Goal: Information Seeking & Learning: Learn about a topic

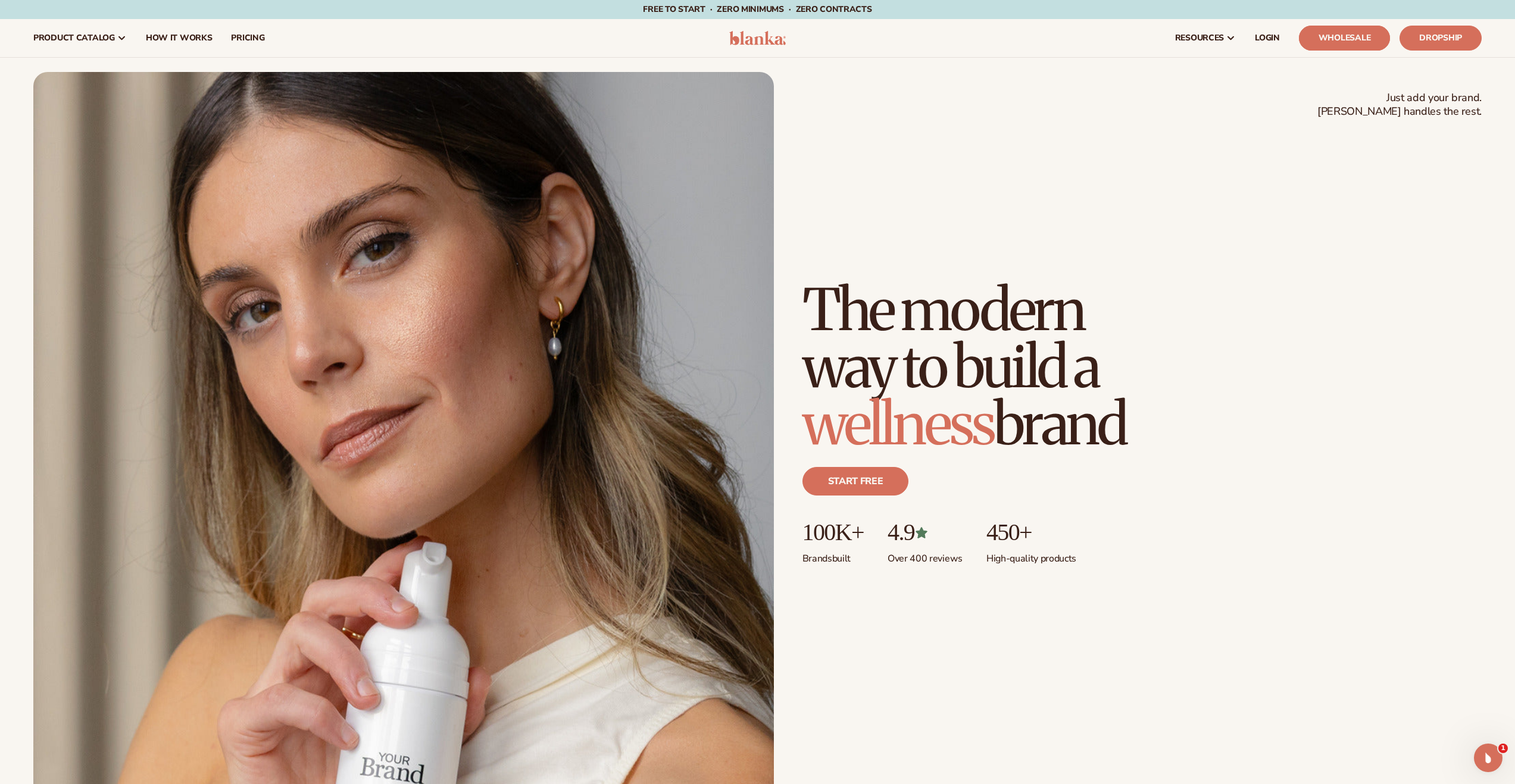
click at [1328, 37] on link "Wholesale" at bounding box center [1344, 38] width 91 height 25
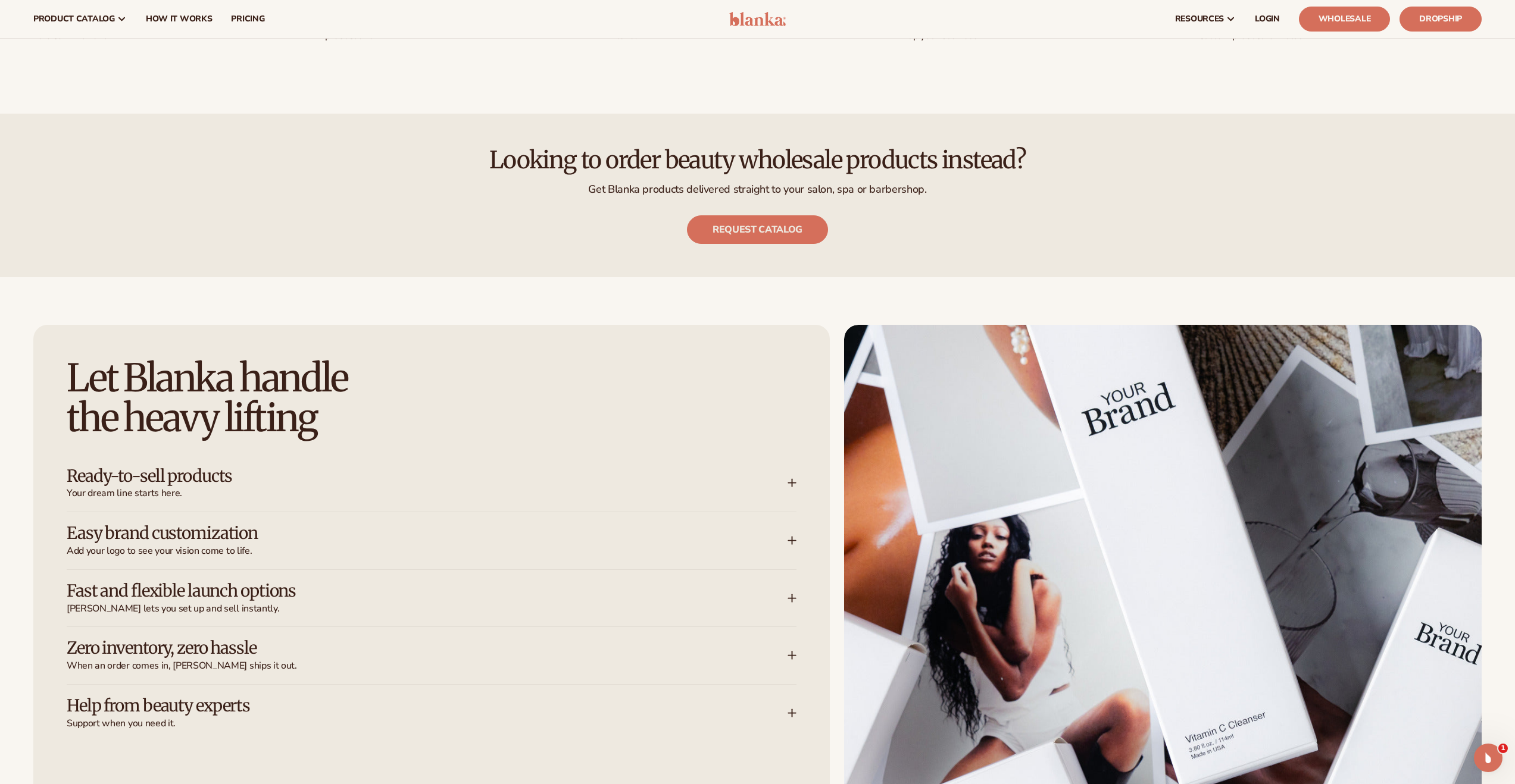
scroll to position [1865, 0]
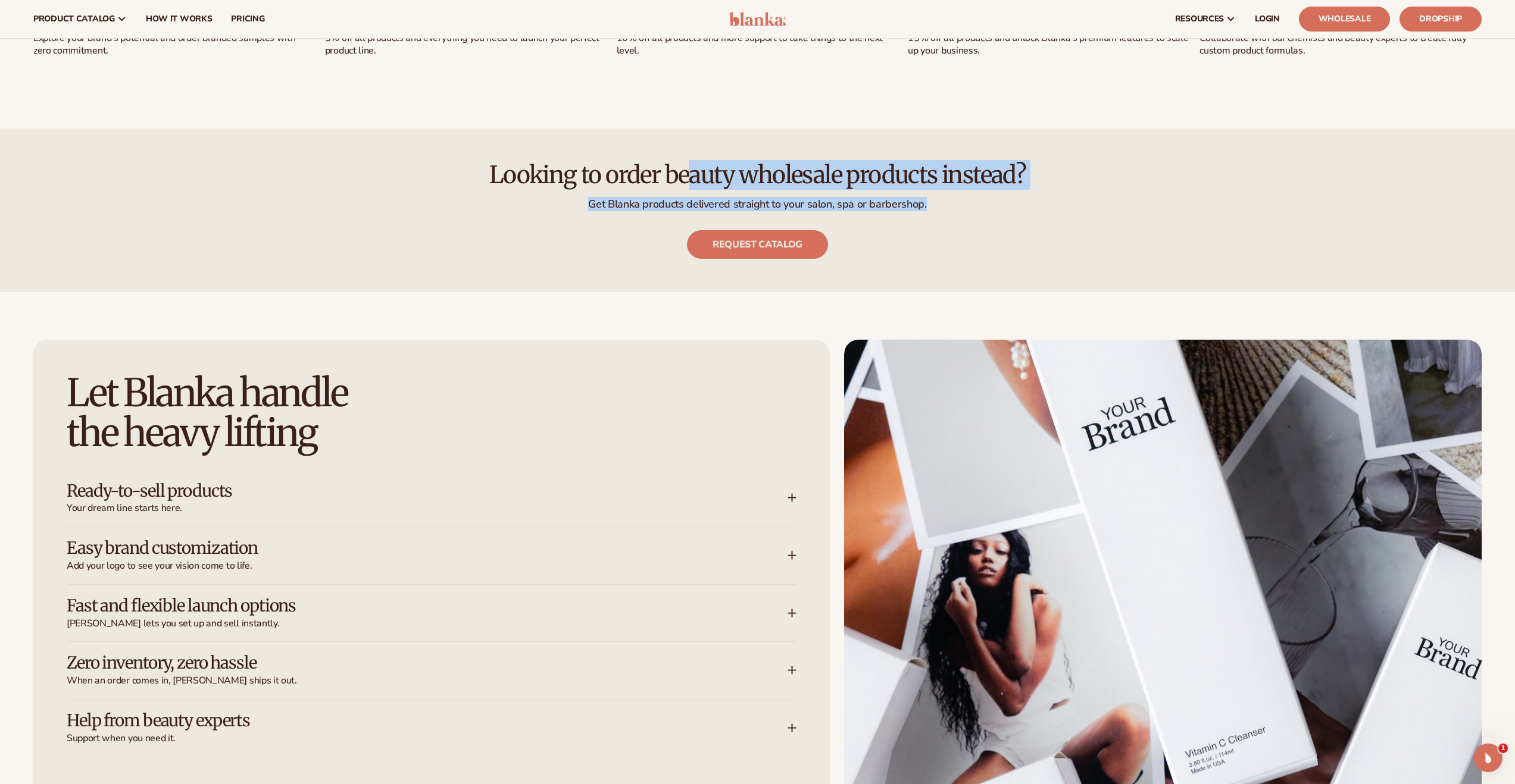
drag, startPoint x: 707, startPoint y: 185, endPoint x: 977, endPoint y: 208, distance: 271.0
click at [968, 206] on div "Looking to order beauty wholesale products instead? Get Blanka products deliver…" at bounding box center [758, 210] width 1449 height 97
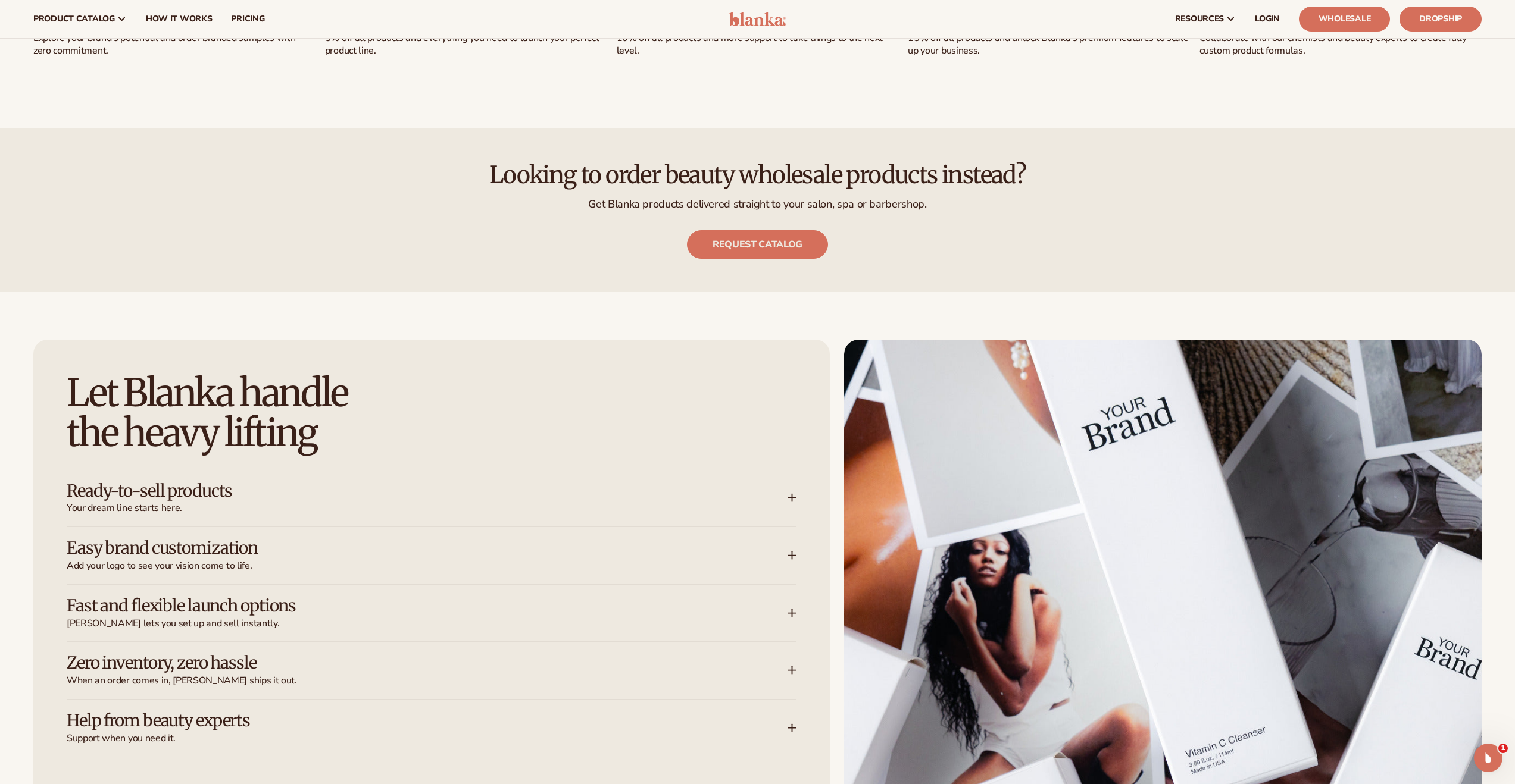
click at [986, 225] on div "Looking to order beauty wholesale products instead? Get Blanka products deliver…" at bounding box center [758, 210] width 1449 height 97
click at [866, 250] on div "Request catalog" at bounding box center [758, 244] width 268 height 29
click at [768, 246] on link "Request catalog" at bounding box center [758, 244] width 141 height 29
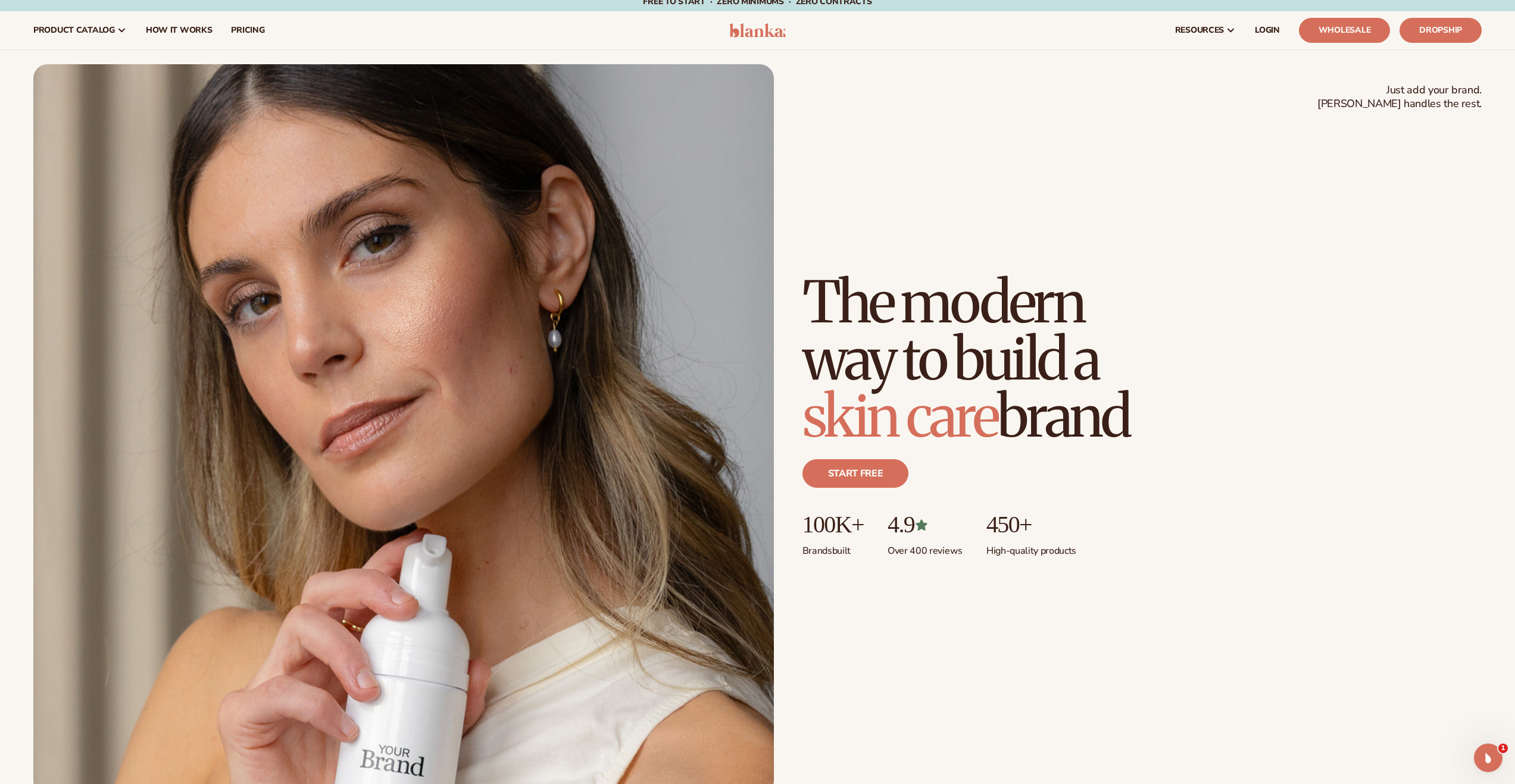
scroll to position [0, 0]
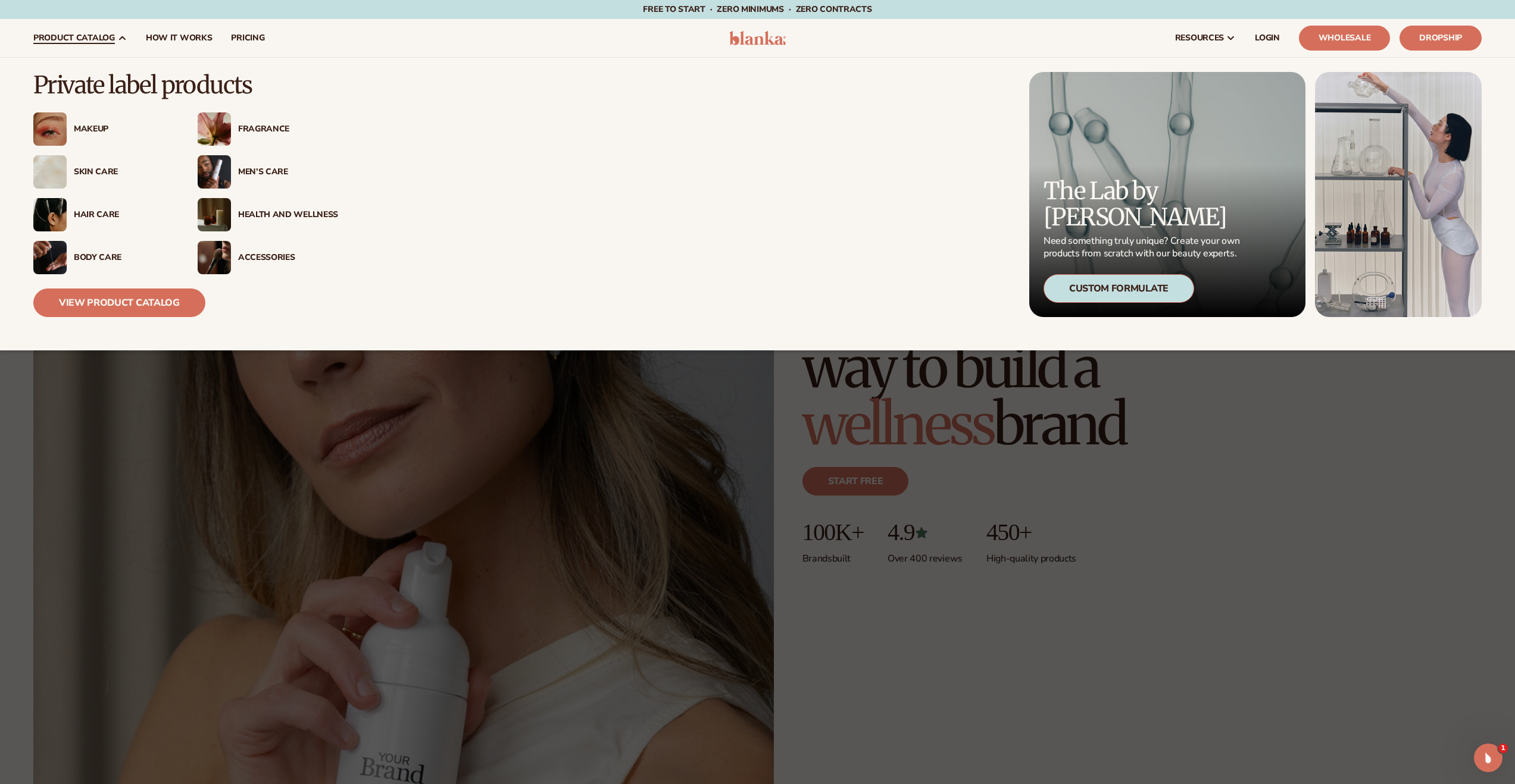
click at [101, 42] on span "product catalog" at bounding box center [74, 38] width 82 height 10
click at [96, 126] on div "Makeup" at bounding box center [123, 130] width 100 height 10
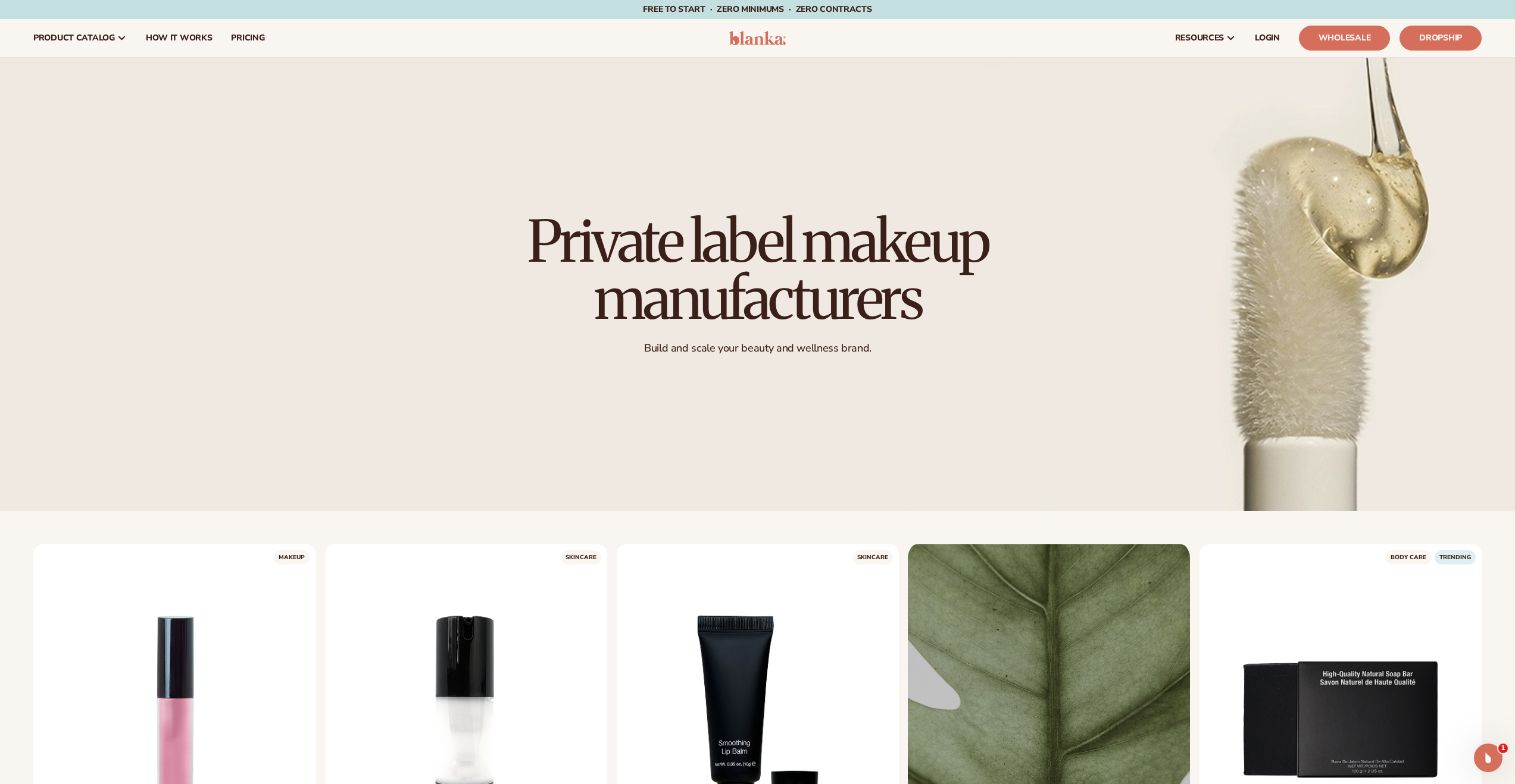
click at [849, 215] on h1 "Private label makeup manufacturers" at bounding box center [758, 270] width 530 height 114
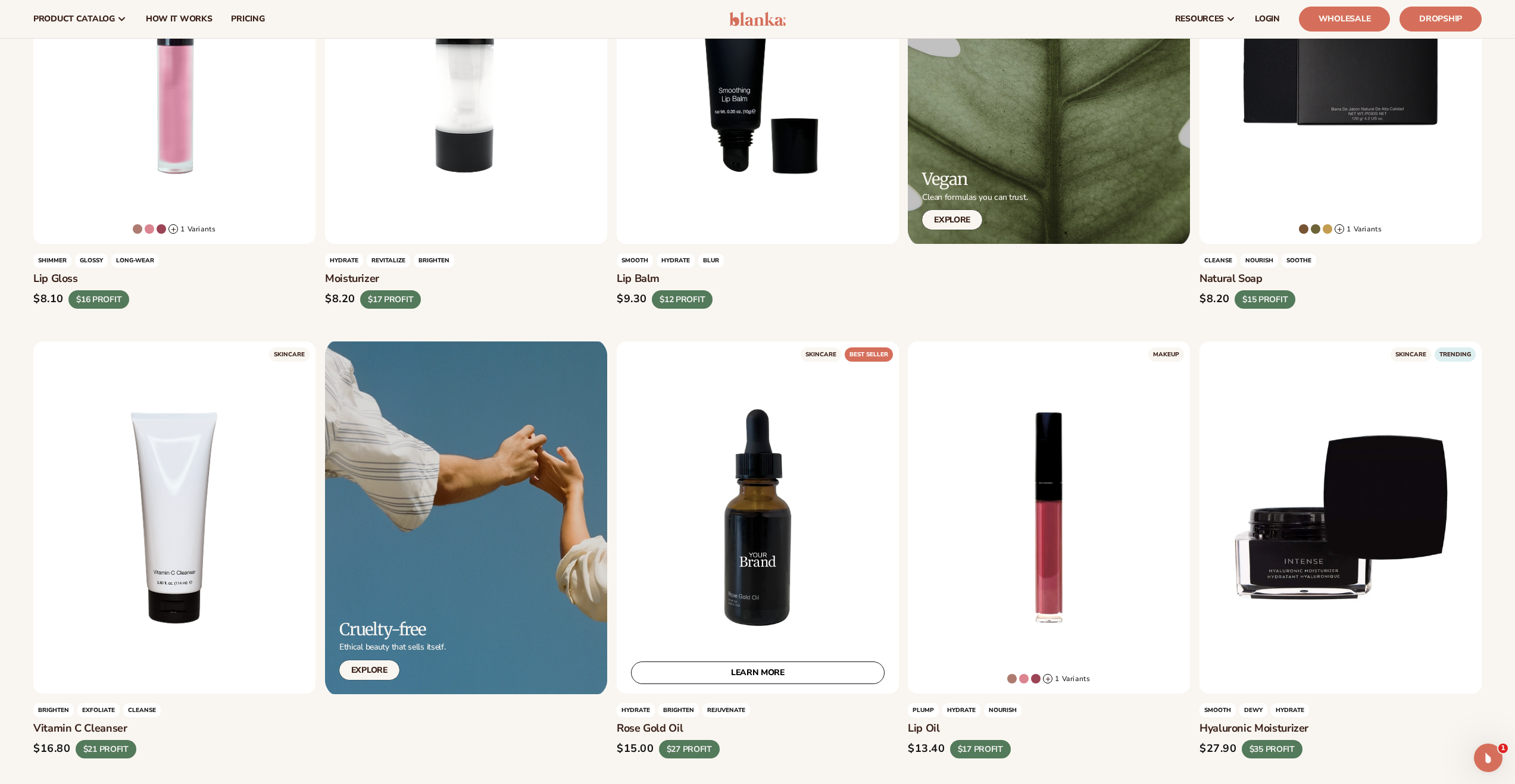
scroll to position [582, 0]
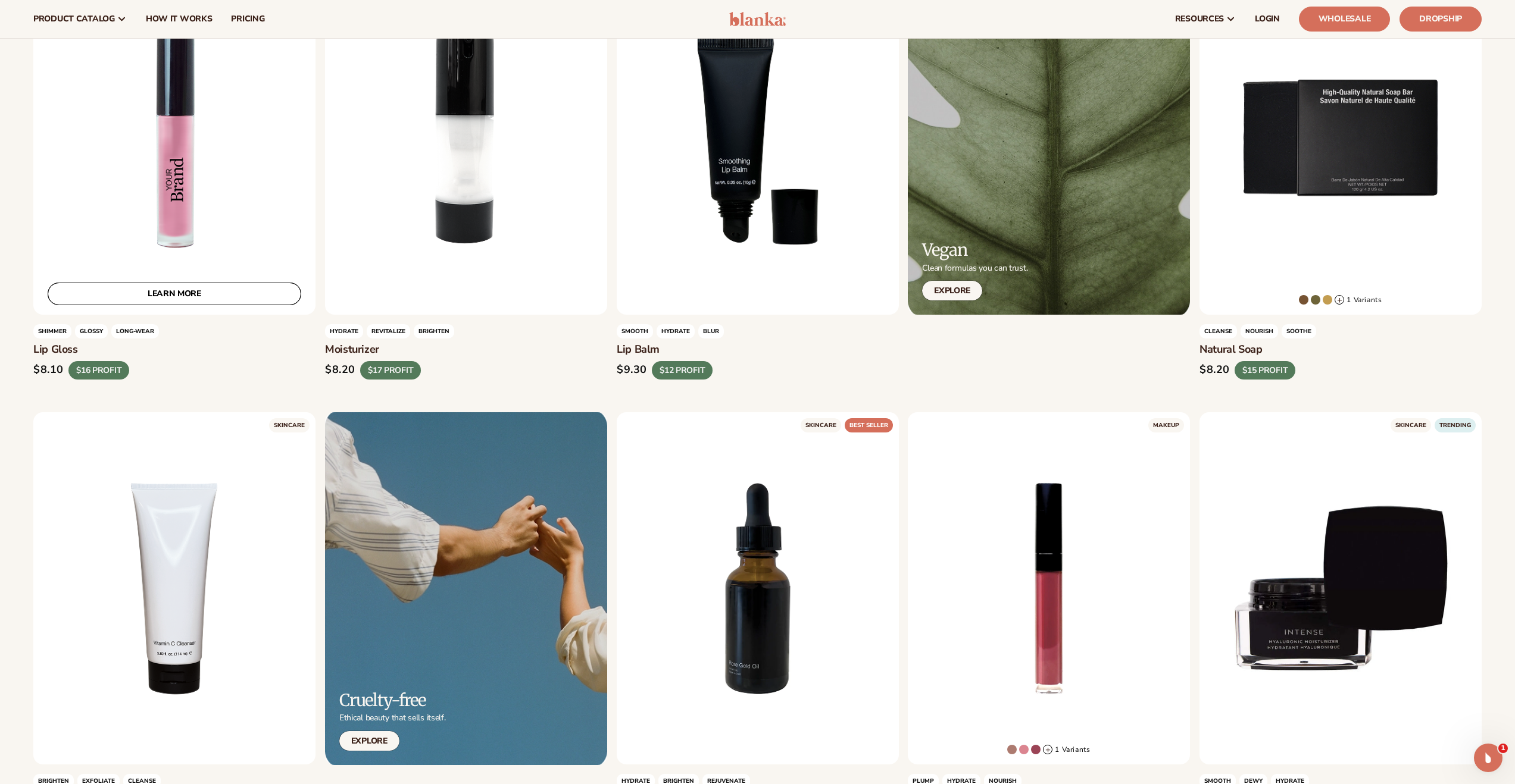
click at [203, 296] on link "LEARN MORE" at bounding box center [174, 293] width 254 height 22
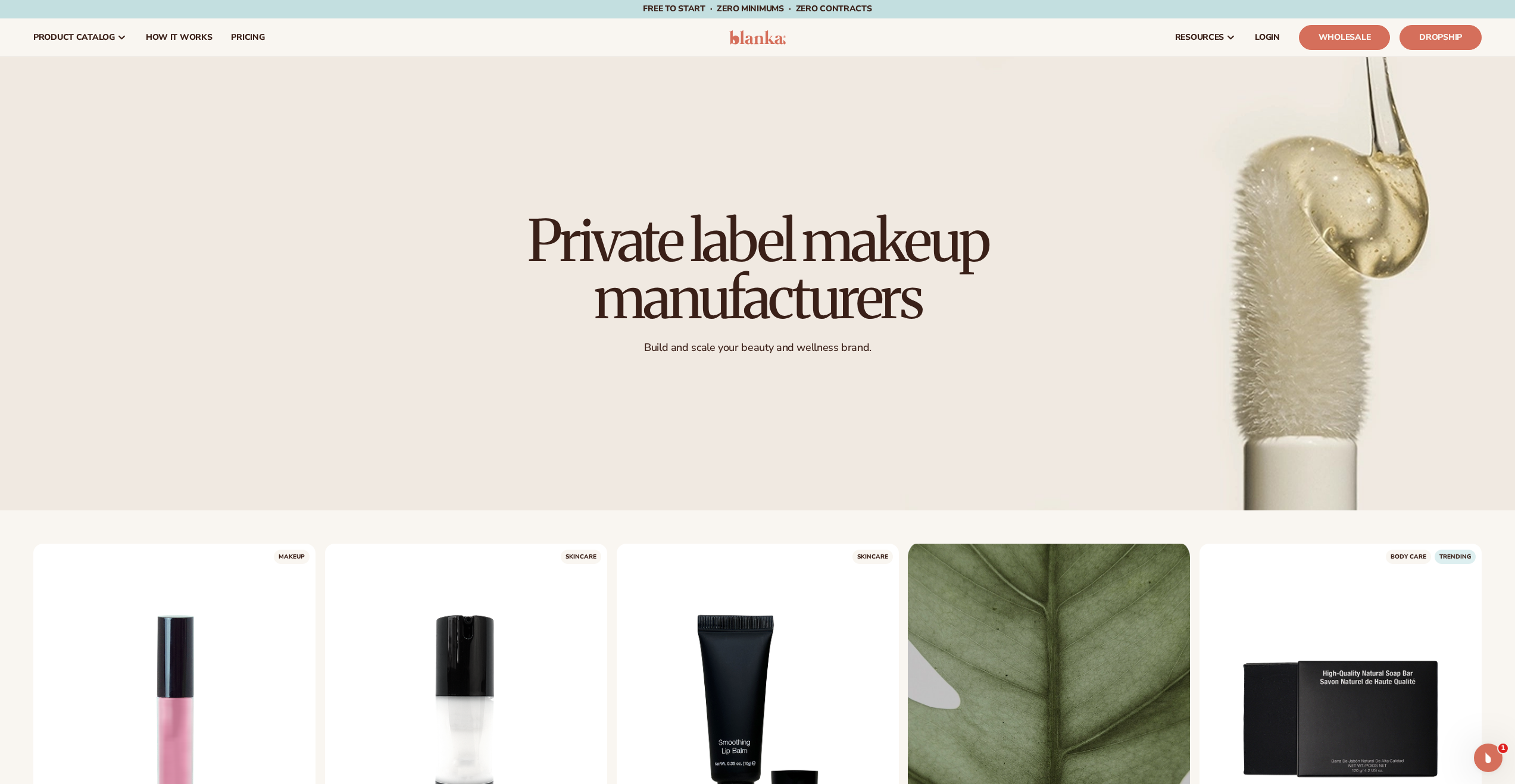
scroll to position [212, 0]
click at [589, 47] on nav "product catalog Private label products The Lab by Blanka" at bounding box center [370, 38] width 694 height 38
drag, startPoint x: 589, startPoint y: 96, endPoint x: 587, endPoint y: 89, distance: 7.3
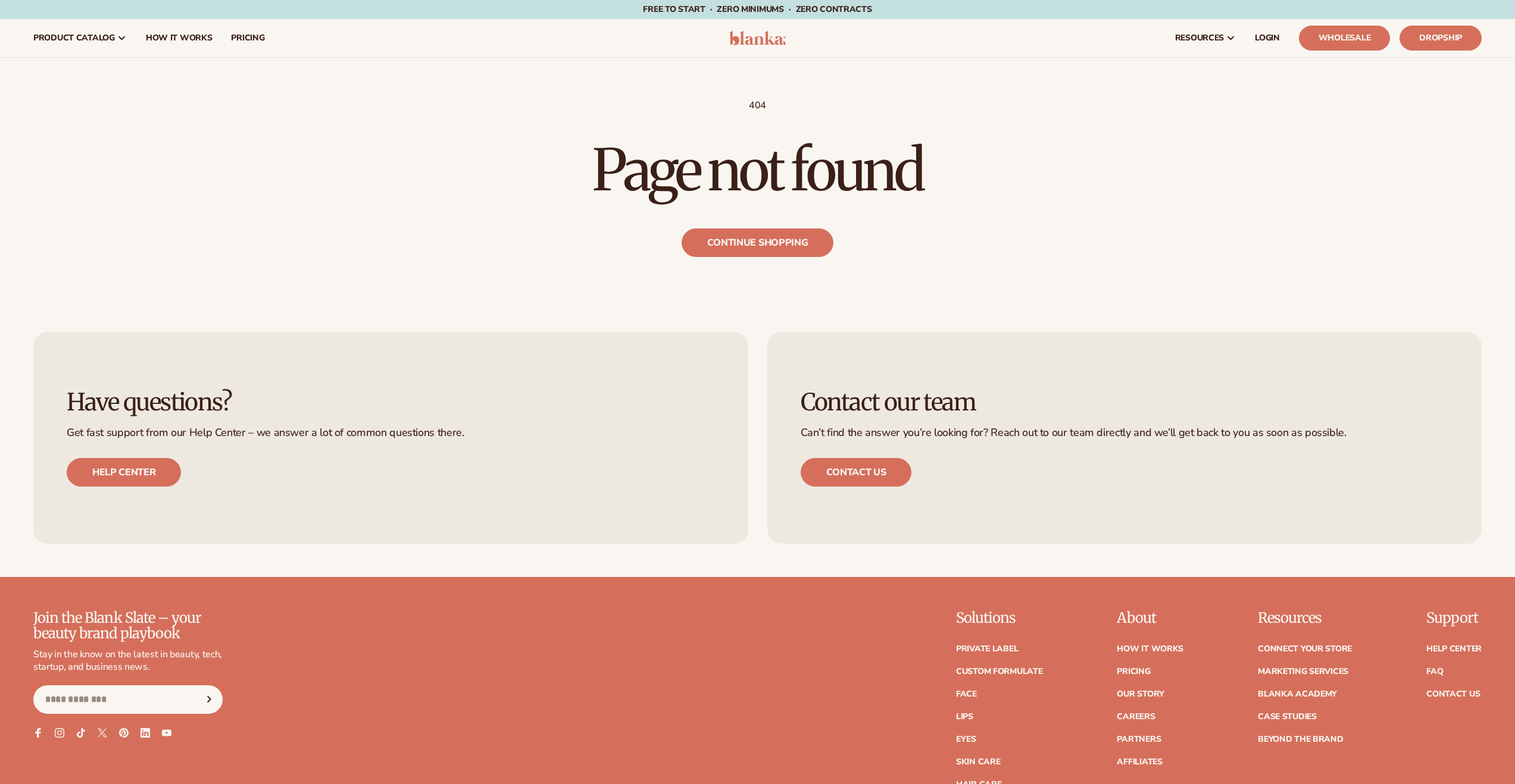
click at [1181, 158] on h1 "Page not found" at bounding box center [758, 170] width 1449 height 57
drag, startPoint x: 1148, startPoint y: 161, endPoint x: 1138, endPoint y: 169, distance: 12.8
